Goal: Find specific page/section: Find specific page/section

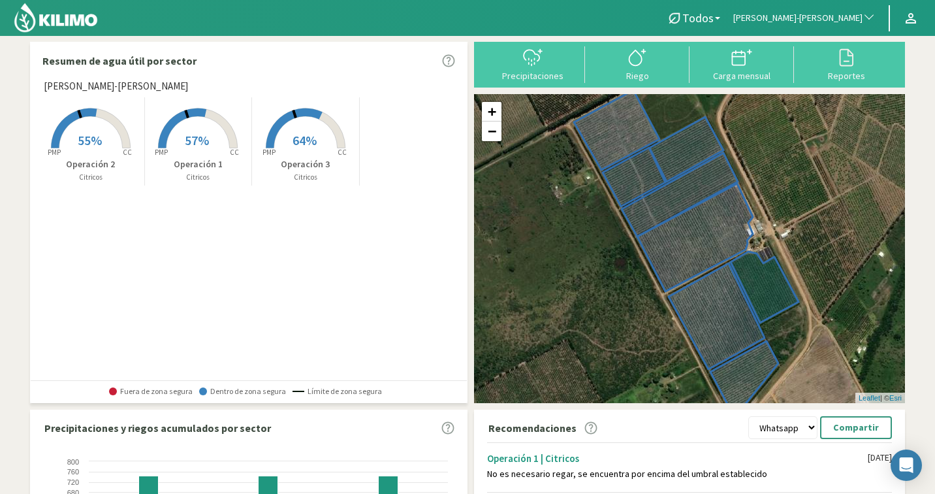
click at [853, 14] on span "[PERSON_NAME]-[PERSON_NAME]" at bounding box center [797, 18] width 129 height 13
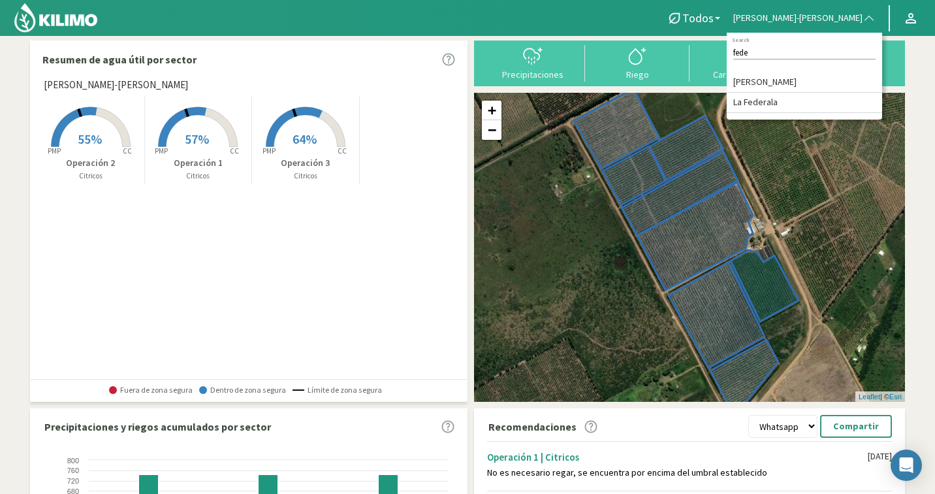
scroll to position [3, 0]
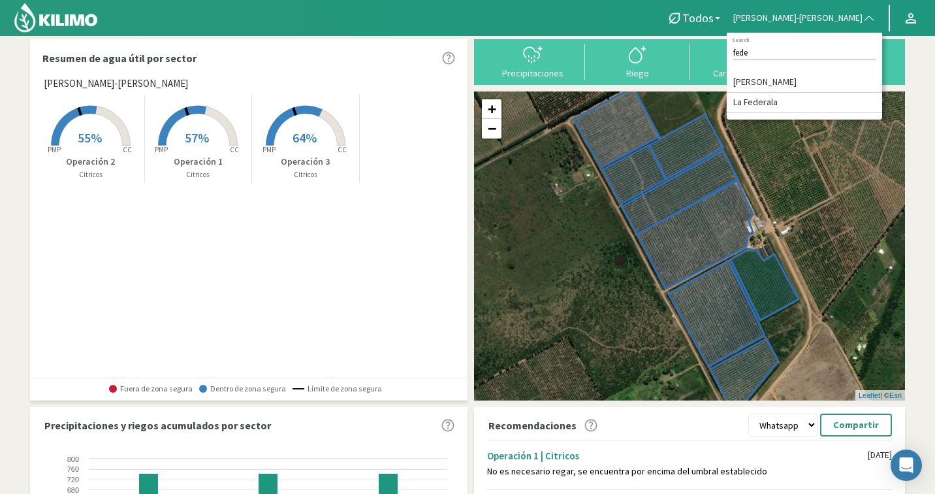
type input "fede"
click at [859, 73] on li "[PERSON_NAME]" at bounding box center [804, 82] width 155 height 20
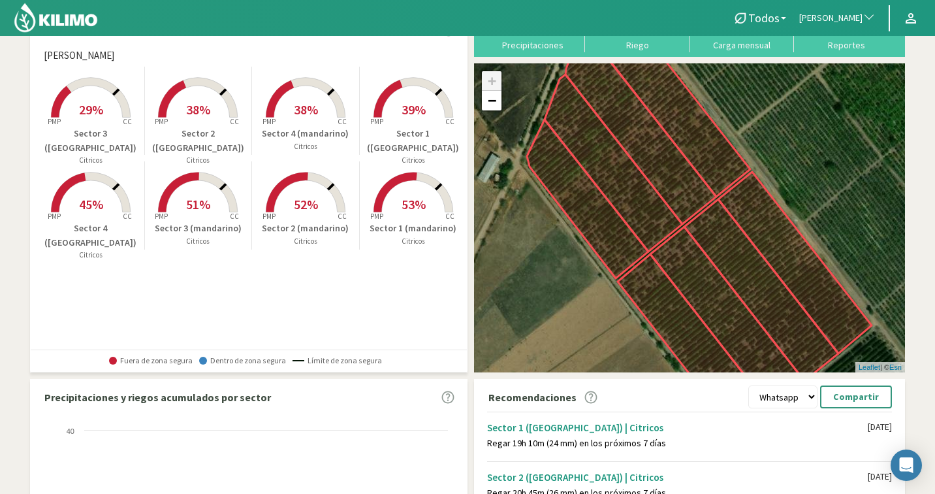
scroll to position [59, 0]
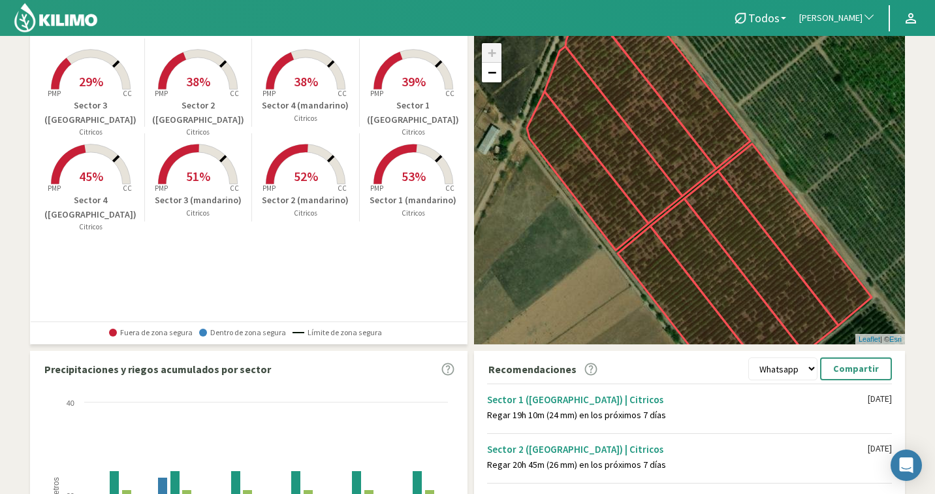
click at [323, 178] on rect at bounding box center [305, 185] width 104 height 104
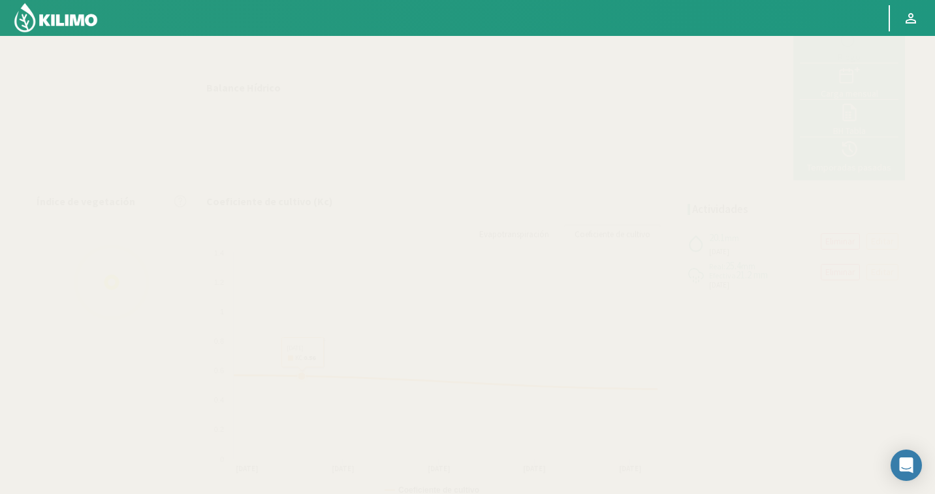
select select "105: Object"
select select "2: Object"
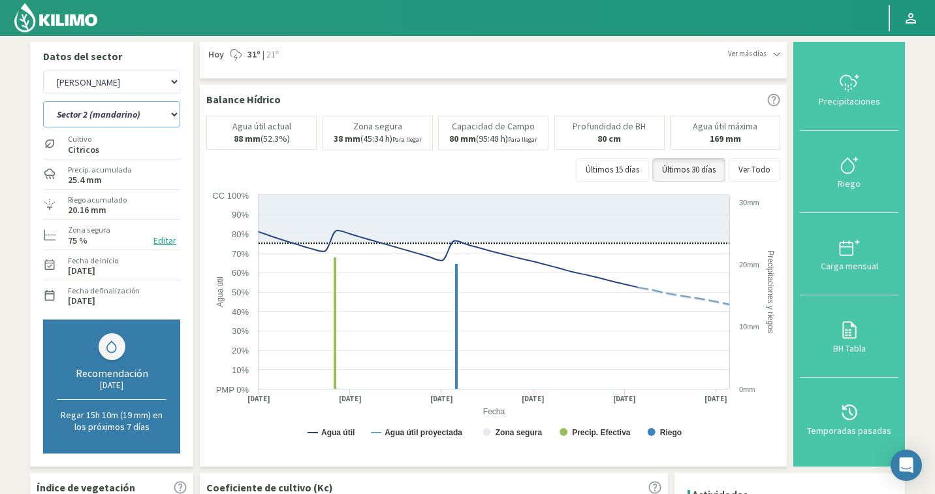
click at [106, 109] on select "Sector 1 ([PERSON_NAME]) Sector 1 ([GEOGRAPHIC_DATA]) Sector 2 ([PERSON_NAME]) …" at bounding box center [111, 114] width 137 height 26
click at [117, 80] on select "Agr. Cardonal Agr. El [PERSON_NAME] [PERSON_NAME] [GEOGRAPHIC_DATA] - IC Agríco…" at bounding box center [111, 82] width 137 height 23
click at [119, 114] on select "Sector 1 ([PERSON_NAME]) Sector 1 ([GEOGRAPHIC_DATA]) Sector 2 ([PERSON_NAME]) …" at bounding box center [111, 114] width 137 height 26
select select "555: Object"
select select "8: Object"
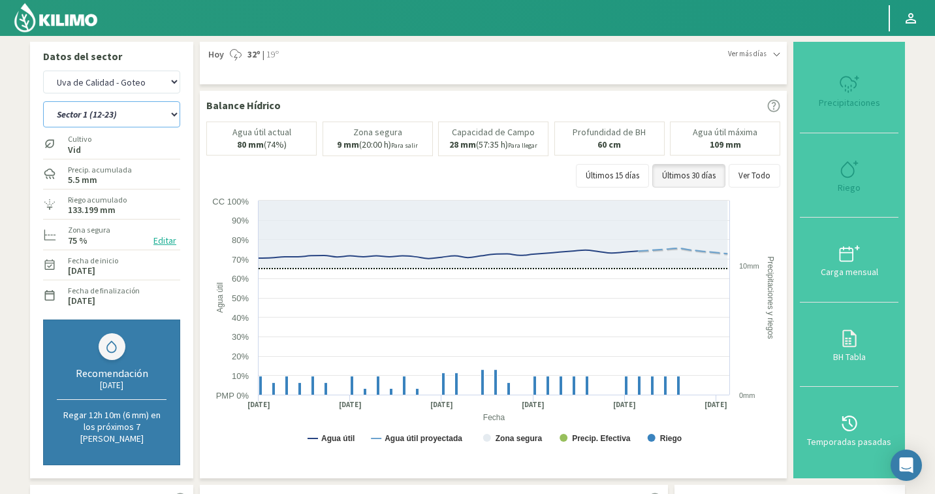
click at [112, 111] on select "Sector 1 (12-23) Sector 2 (1-11, 24-26) Sector 3 (27-28) Sector 4 (29-39) Secto…" at bounding box center [111, 114] width 137 height 26
click at [79, 79] on select "Agr. Cardonal Agr. El [PERSON_NAME] [PERSON_NAME] [GEOGRAPHIC_DATA] - IC Agríco…" at bounding box center [111, 82] width 137 height 23
click at [108, 115] on select "Sector 1 (12-23) Sector 2 (1-11, 24-26) Sector 3 (27-28) Sector 4 (29-39) Secto…" at bounding box center [111, 114] width 137 height 26
select select "832: Object"
select select "13: Object"
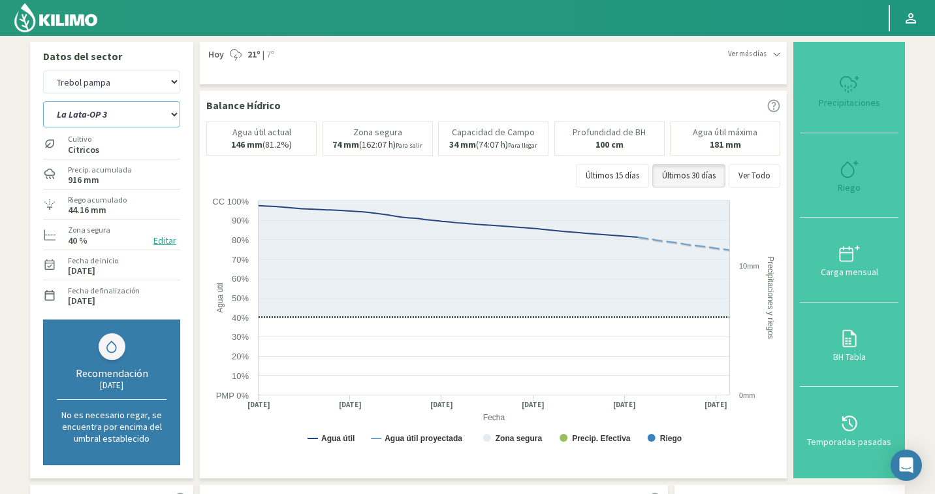
click at [66, 113] on select "La Lata-OP 3 Operación 1 Operación 2" at bounding box center [111, 114] width 137 height 26
click at [773, 173] on button "Ver Todo" at bounding box center [755, 176] width 52 height 24
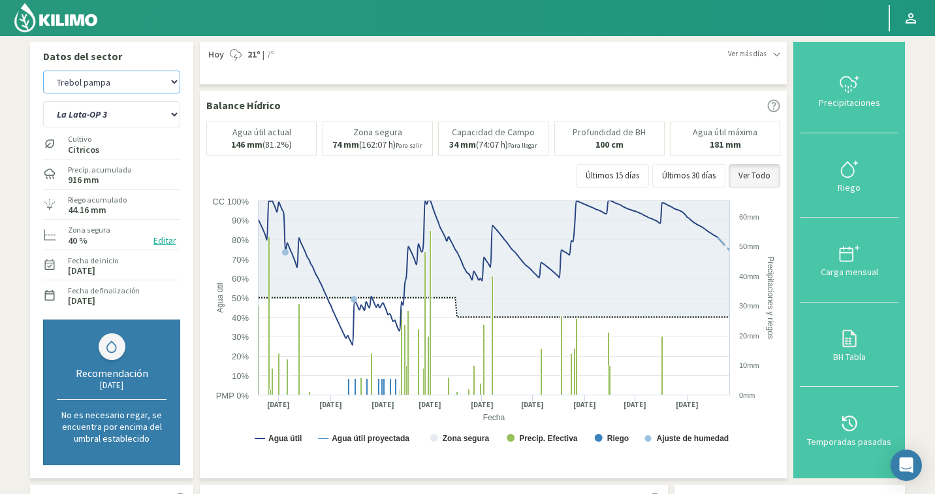
click at [117, 82] on select "Agr. Cardonal Agr. El [PERSON_NAME] [PERSON_NAME] [GEOGRAPHIC_DATA] - IC Agríco…" at bounding box center [111, 82] width 137 height 23
click at [92, 103] on select "La Lata-OP 3 Operación 1 Operación 2" at bounding box center [111, 114] width 137 height 26
select select "967: Object"
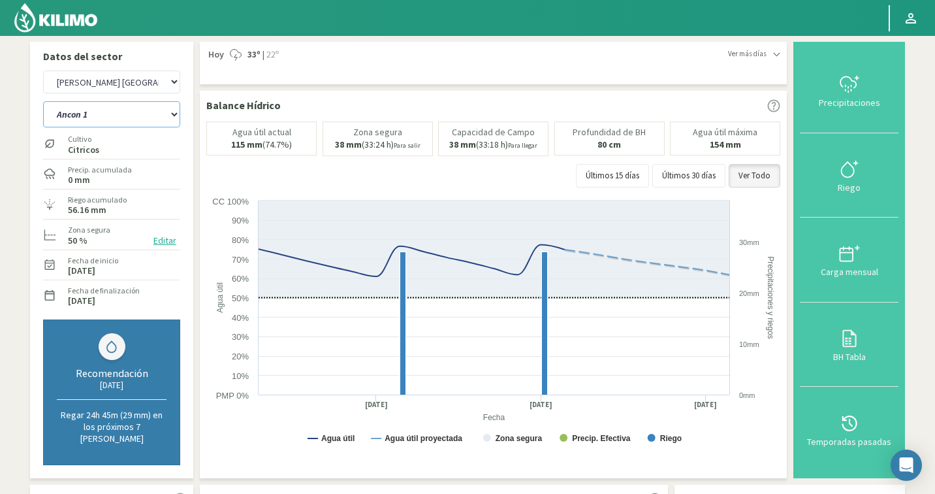
click at [116, 110] on select "Ancon 1 Ancon 2 Botijon 1 Botijon 2 Brisas 2 El Estanco 1 - CdR El Estanco 2 - …" at bounding box center [111, 114] width 137 height 26
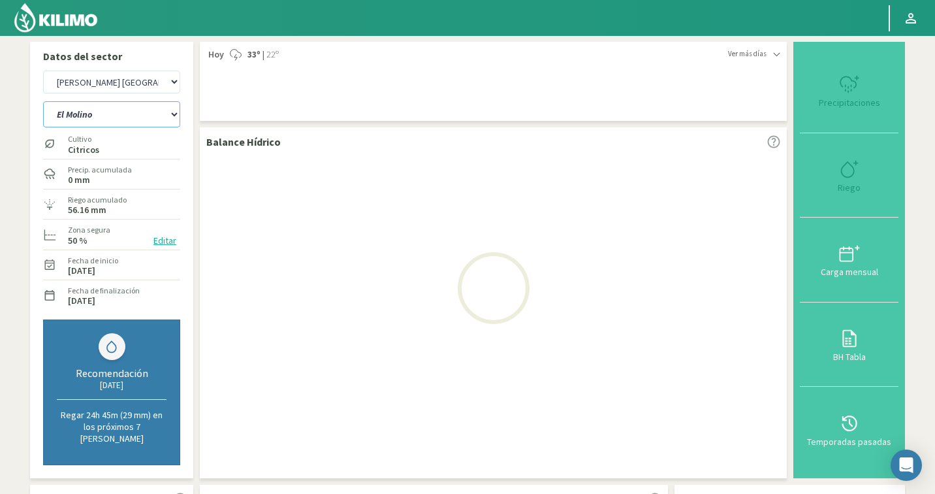
select select "16: Object"
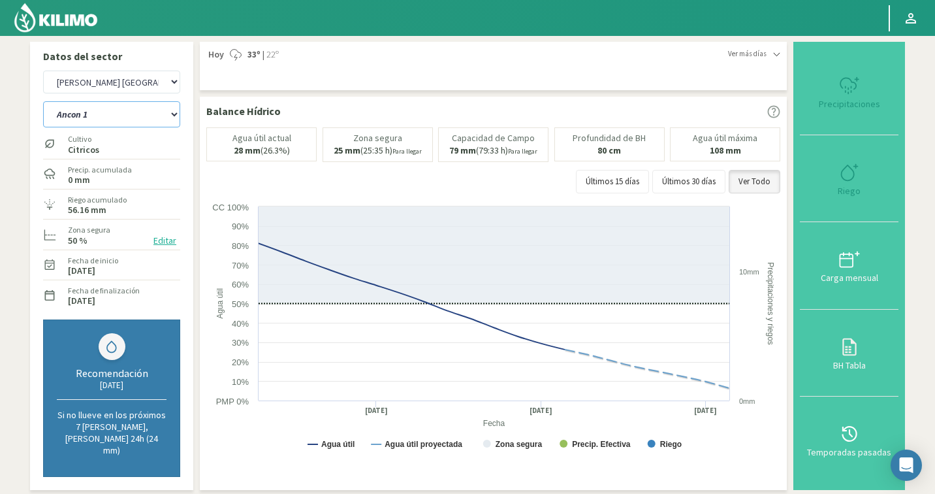
select select "1247: Object"
select select "43: Object"
click at [99, 86] on select "Agr. Cardonal Agr. El [PERSON_NAME] [PERSON_NAME] [GEOGRAPHIC_DATA] - IC Agríco…" at bounding box center [111, 82] width 137 height 23
select select "1505: Object"
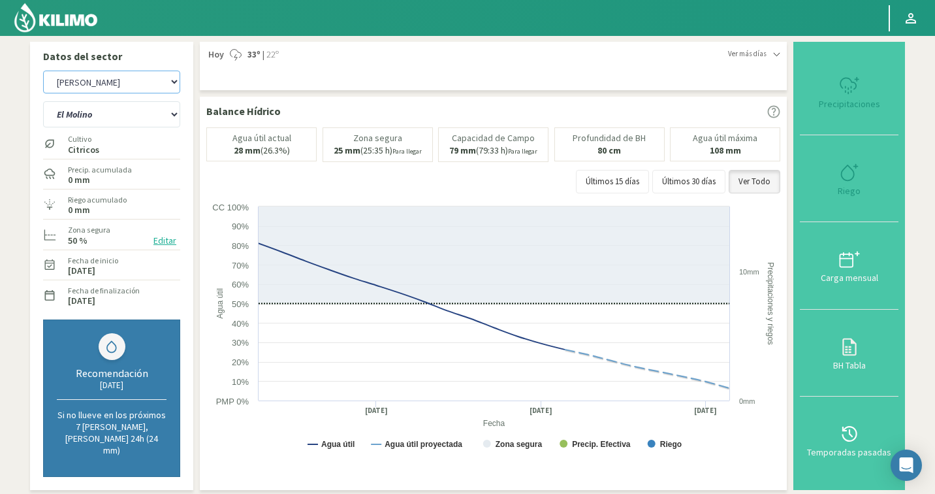
select select "46: Object"
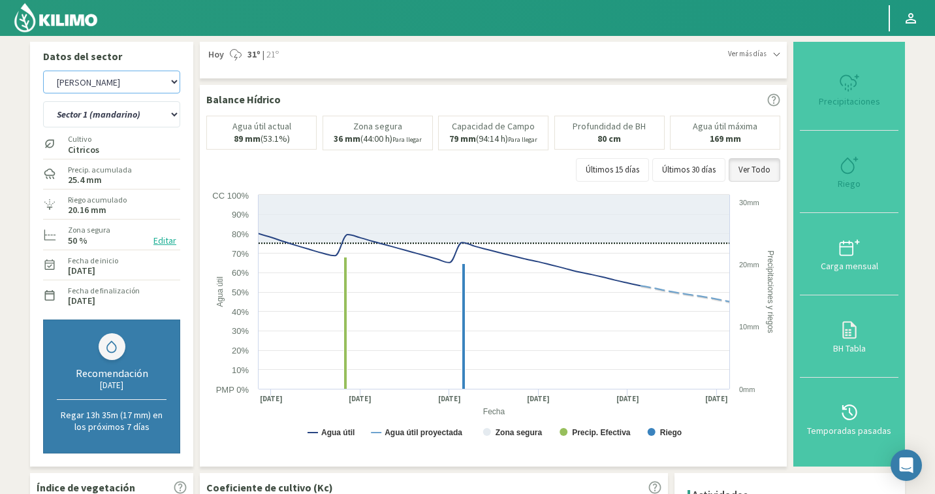
click at [98, 80] on select "Agr. Cardonal Agr. El [PERSON_NAME] [PERSON_NAME] [GEOGRAPHIC_DATA] - IC Agríco…" at bounding box center [111, 82] width 137 height 23
click at [120, 80] on select "Agr. Cardonal Agr. El [PERSON_NAME] [PERSON_NAME] [GEOGRAPHIC_DATA] - IC Agríco…" at bounding box center [111, 82] width 137 height 23
select select "1755: Object"
select select "54: Object"
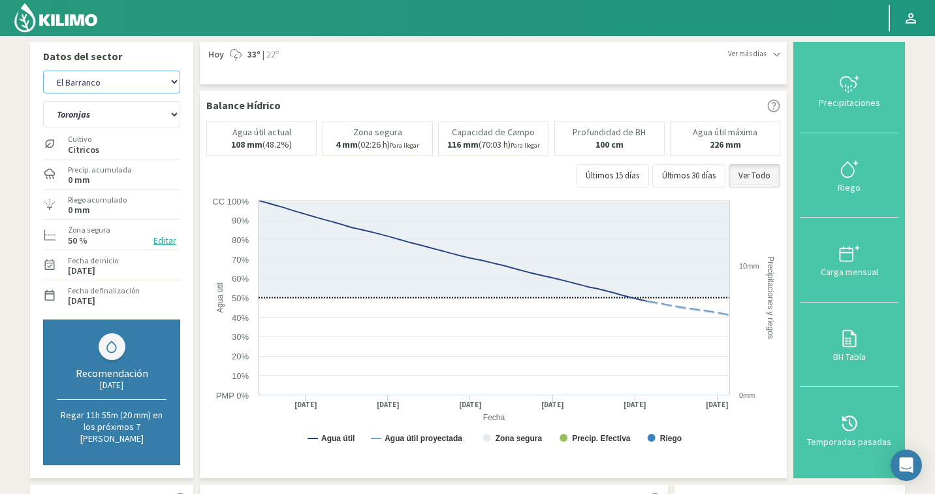
click at [99, 85] on select "Agr. Cardonal Agr. El [PERSON_NAME] [PERSON_NAME] [GEOGRAPHIC_DATA] - IC Agríco…" at bounding box center [111, 82] width 137 height 23
click at [95, 119] on select "Toronjas Valencia 1 Valencia 2 [GEOGRAPHIC_DATA] 3 [GEOGRAPHIC_DATA] 4" at bounding box center [111, 114] width 137 height 26
select select "2087: Object"
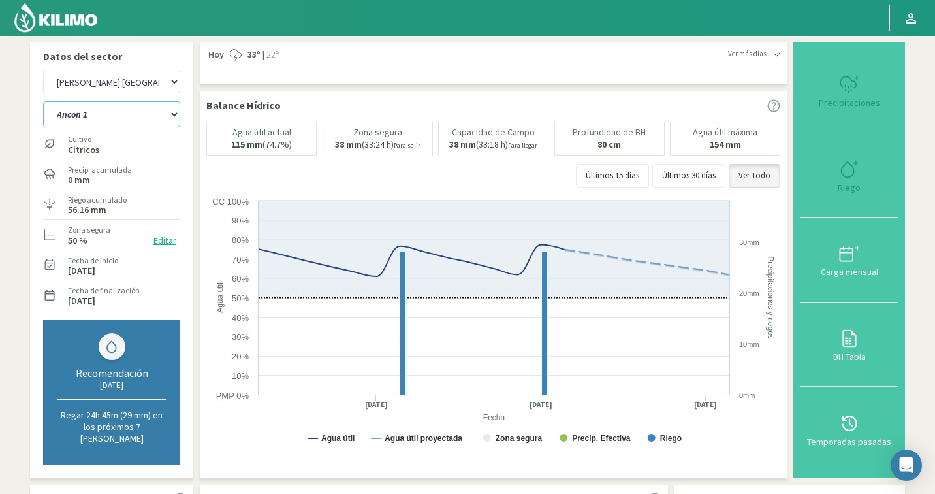
click at [121, 121] on select "Ancon 1 Ancon 2 Botijon 1 Botijon 2 Brisas 2 El Estanco 1 - CdR El Estanco 2 - …" at bounding box center [111, 114] width 137 height 26
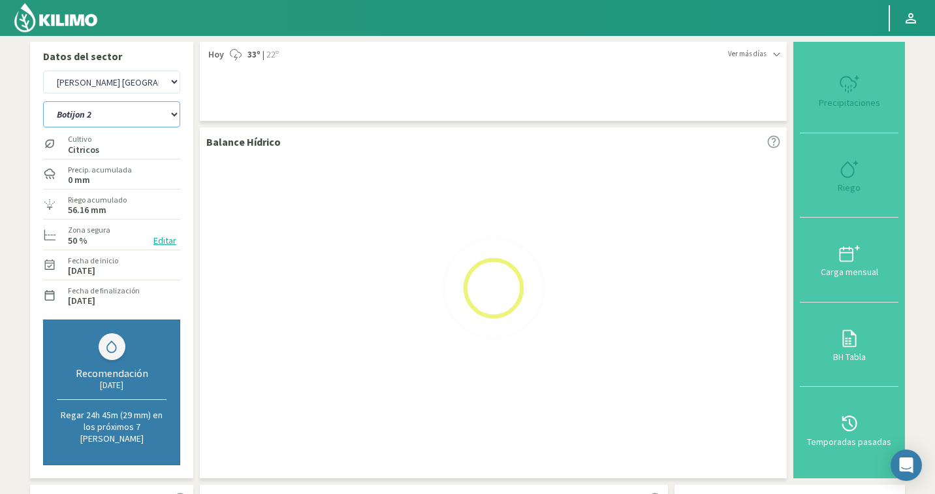
select select "59: Object"
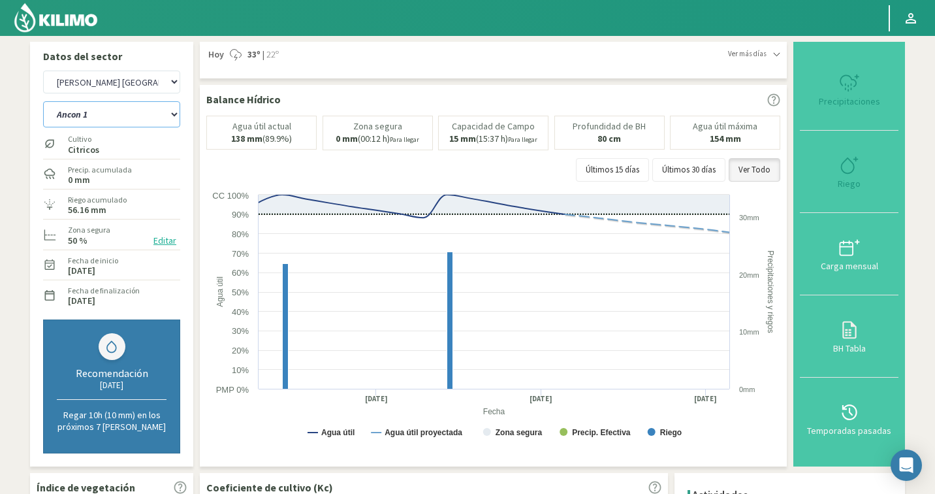
select select "2367: Object"
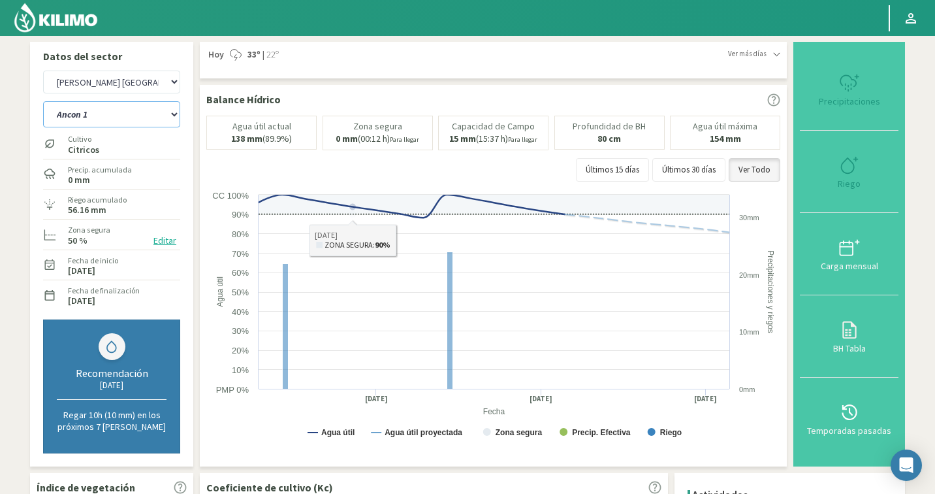
select select "77: Object"
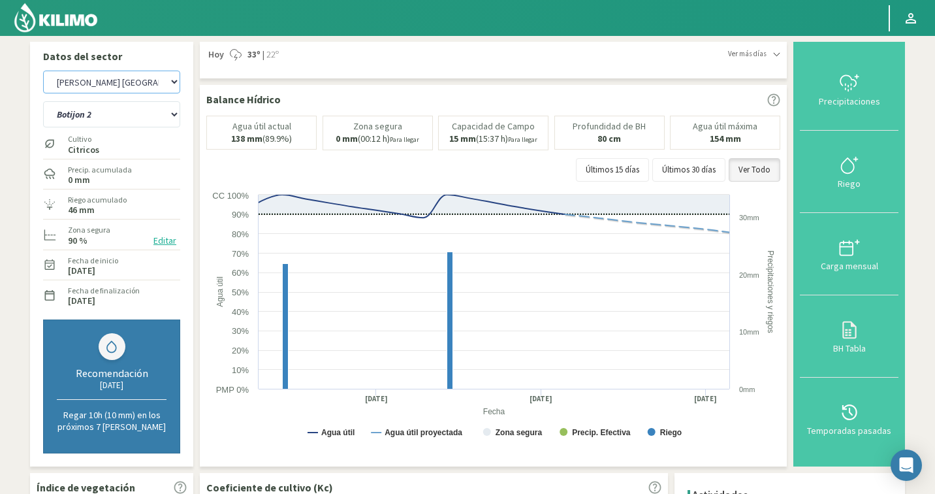
click at [127, 91] on select "Agr. Cardonal Agr. El [PERSON_NAME] [PERSON_NAME] [GEOGRAPHIC_DATA] - IC Agríco…" at bounding box center [111, 82] width 137 height 23
select select "2595: Object"
select select "89: Object"
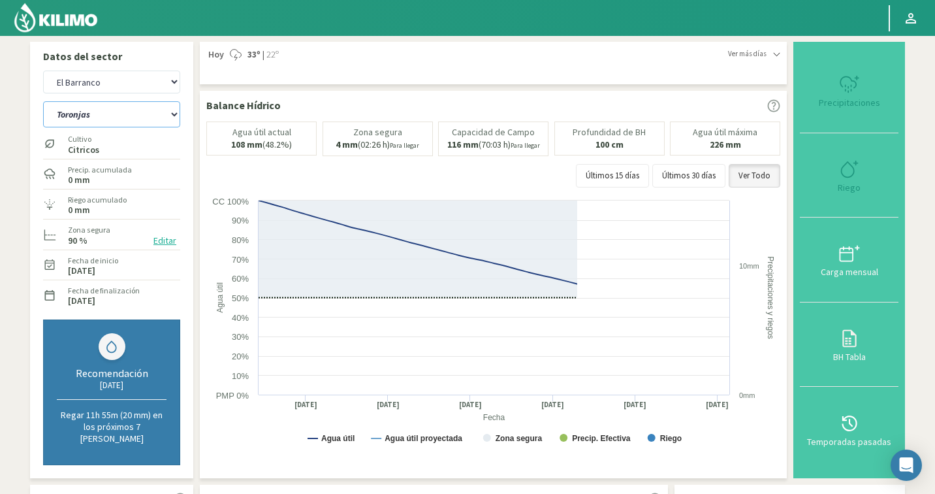
click at [152, 126] on select "Toronjas Valencia 1 Valencia 2 [GEOGRAPHIC_DATA] 3 [GEOGRAPHIC_DATA] 4" at bounding box center [111, 114] width 137 height 26
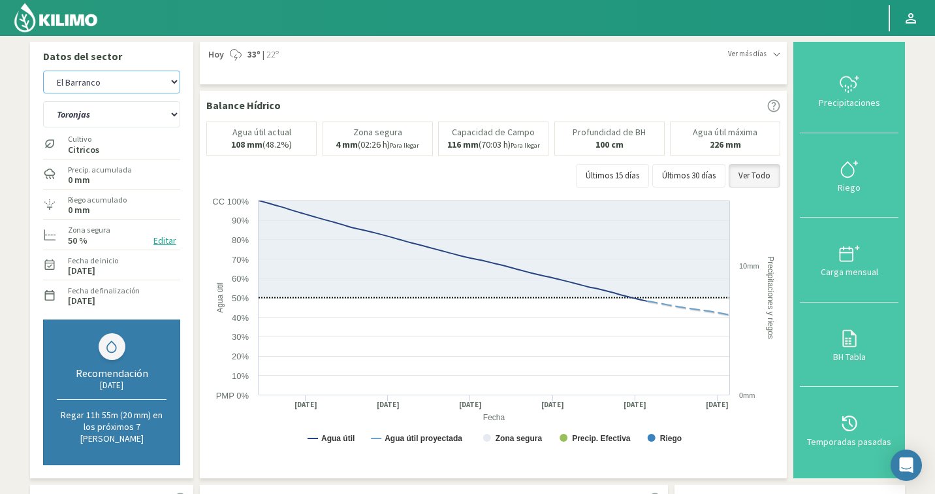
click at [73, 88] on select "Agr. Cardonal Agr. El [PERSON_NAME] [PERSON_NAME] [GEOGRAPHIC_DATA] - IC Agríco…" at bounding box center [111, 82] width 137 height 23
select select "3033: Object"
select select "94: Object"
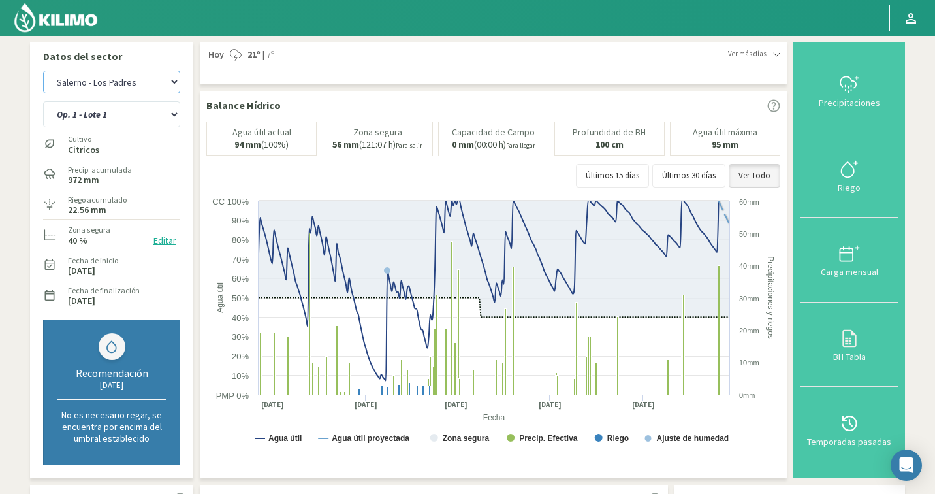
click at [99, 86] on select "Agr. Cardonal Agr. El [PERSON_NAME] [PERSON_NAME] [GEOGRAPHIC_DATA] - IC Agríco…" at bounding box center [111, 82] width 137 height 23
select select "3270: Object"
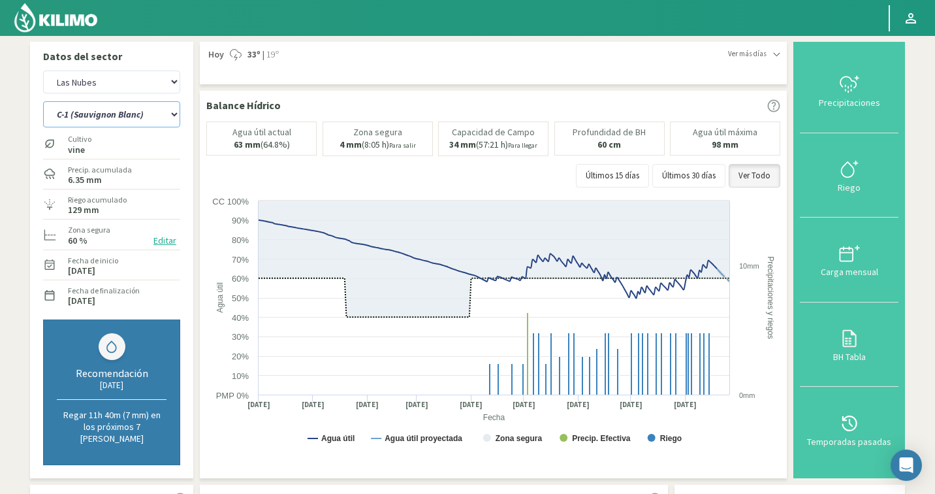
click at [65, 110] on select "C-1 (Sauvignon Blanc) C-2 (Sauvignon Blanc) C-3 (Sauvignon Blanc) C-5 (Chardonn…" at bounding box center [111, 114] width 137 height 26
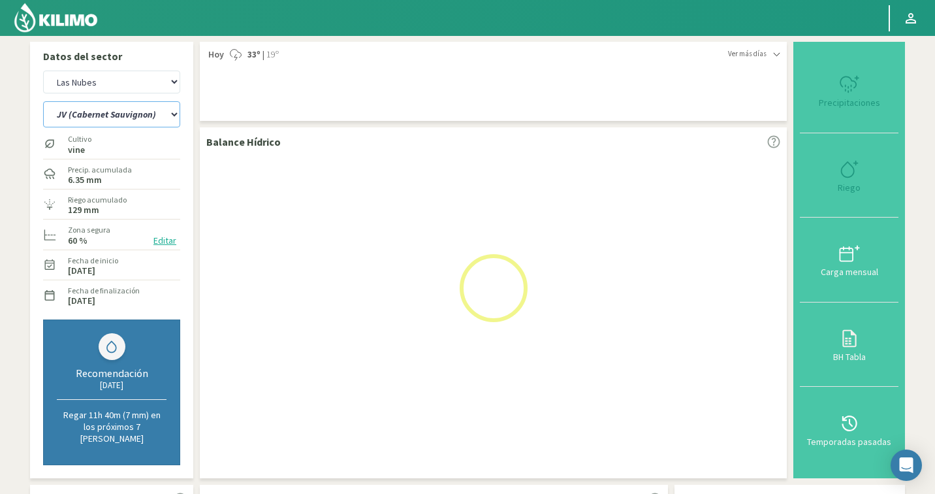
select select "99: Object"
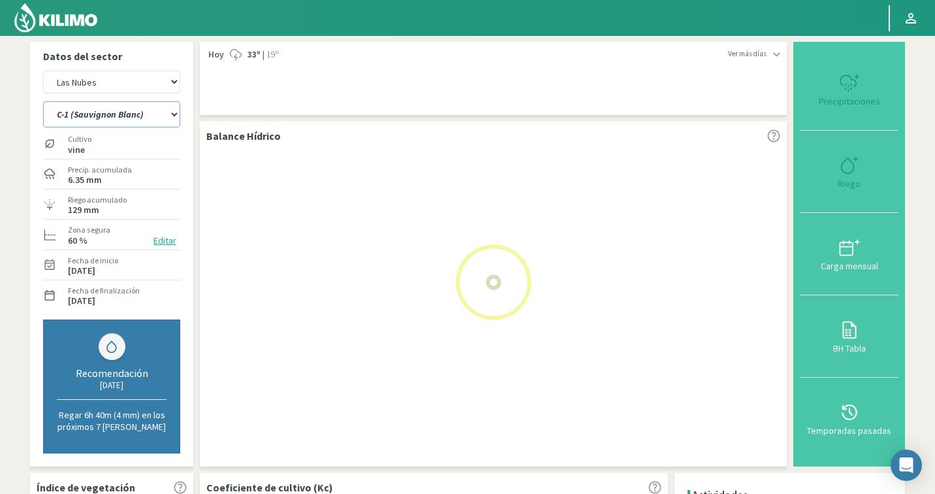
select select "3550: Object"
select select "150: Object"
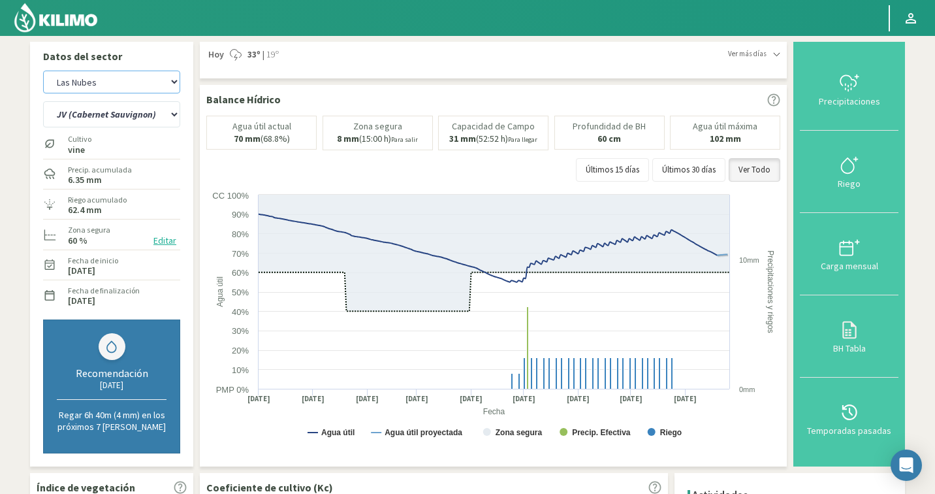
click at [143, 93] on select "Agr. Cardonal Agr. El [PERSON_NAME] [PERSON_NAME] [GEOGRAPHIC_DATA] - IC Agríco…" at bounding box center [111, 82] width 137 height 23
click at [93, 80] on select "Agr. Cardonal Agr. El [PERSON_NAME] [PERSON_NAME] [GEOGRAPHIC_DATA] - IC Agríco…" at bounding box center [111, 82] width 137 height 23
select select "3810: Object"
select select "183: Object"
